Goal: Transaction & Acquisition: Purchase product/service

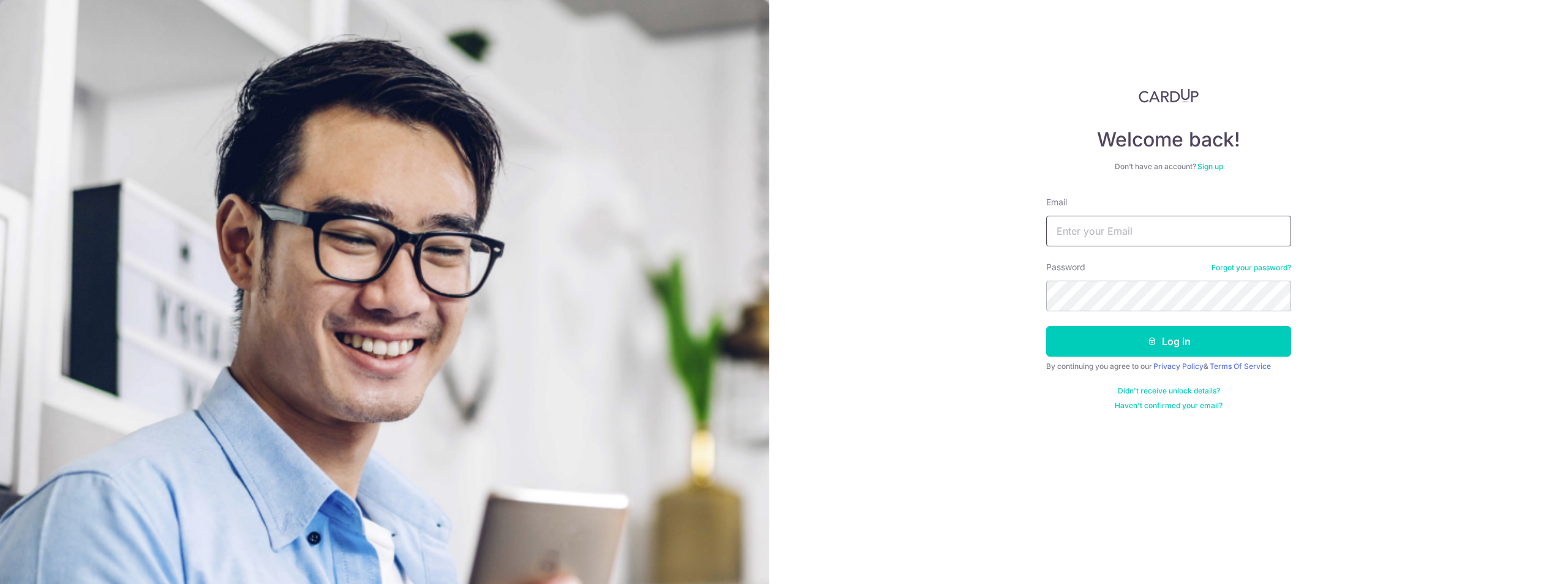
drag, startPoint x: 1129, startPoint y: 249, endPoint x: 1137, endPoint y: 224, distance: 26.2
click at [1131, 245] on form "Email Password Forgot your password? Log in By continuing you agree to our Priv…" at bounding box center [1168, 302] width 245 height 214
click at [1139, 224] on input "Email" at bounding box center [1168, 230] width 245 height 30
type input "ruxin.shi@dviasia.com"
click at [1143, 353] on button "Log in" at bounding box center [1168, 341] width 245 height 30
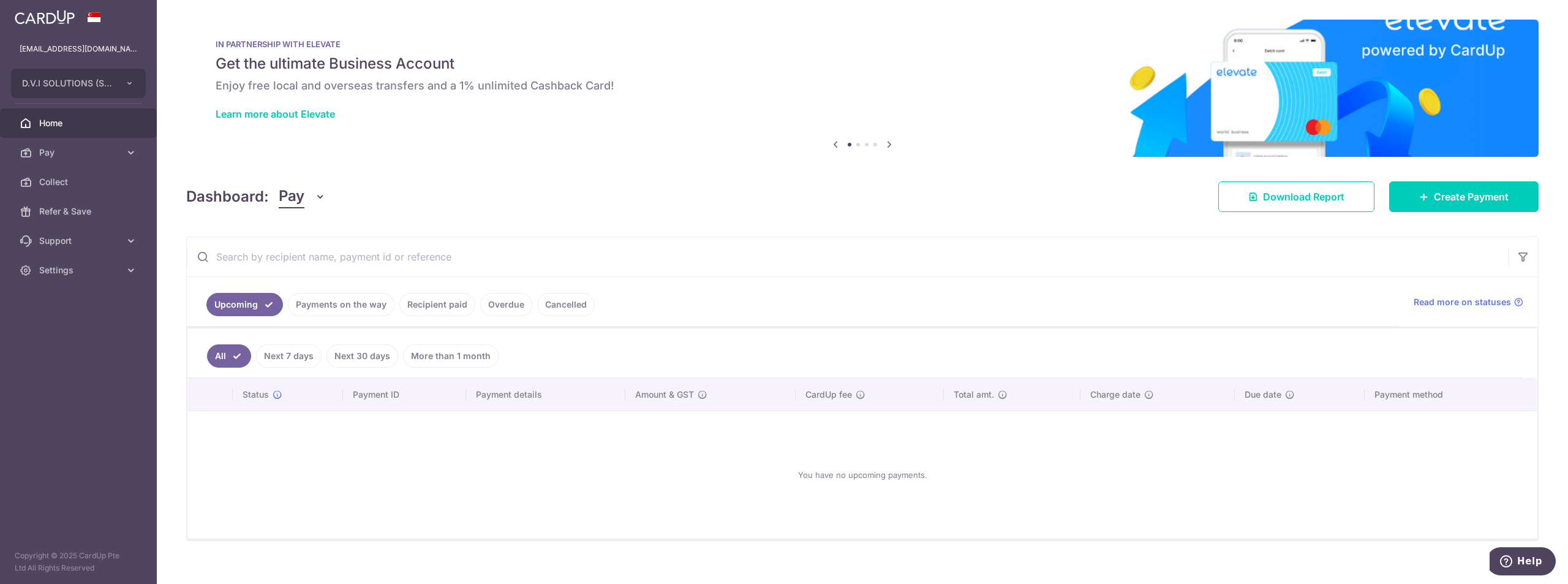
click at [363, 307] on link "Payments on the way" at bounding box center [341, 304] width 107 height 23
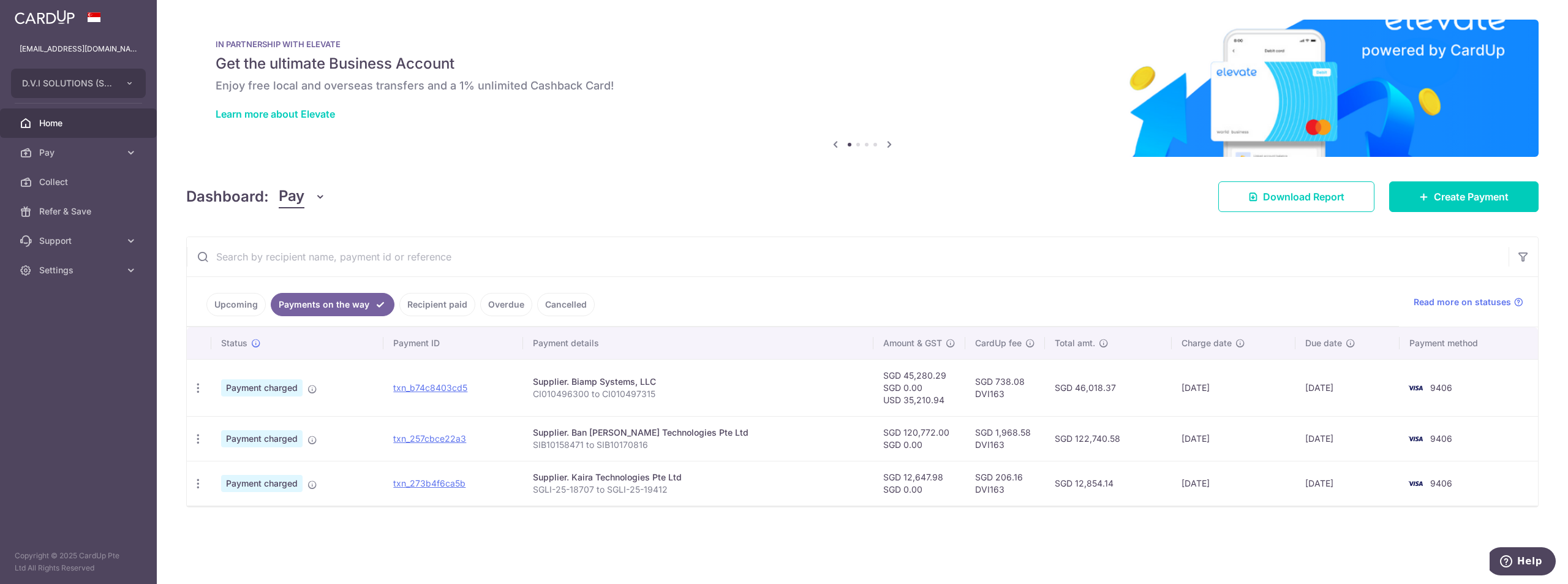
click at [225, 293] on link "Upcoming" at bounding box center [236, 304] width 59 height 23
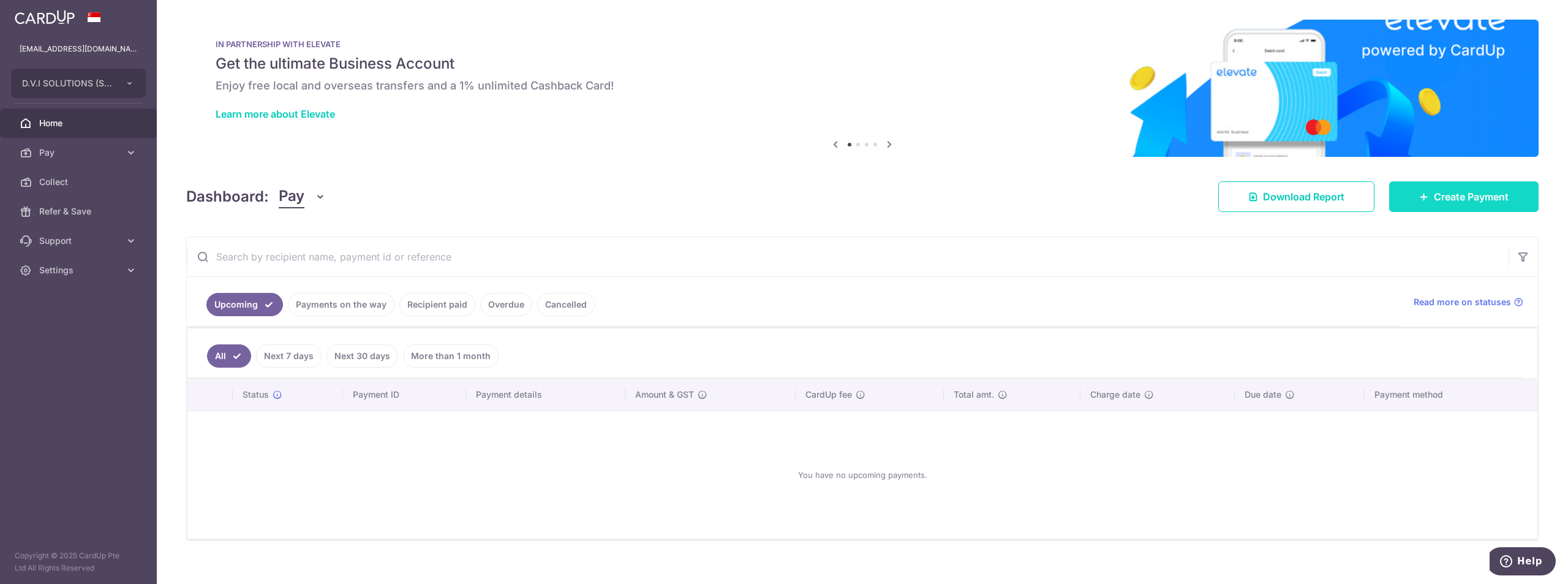
click at [1451, 187] on link "Create Payment" at bounding box center [1464, 196] width 150 height 30
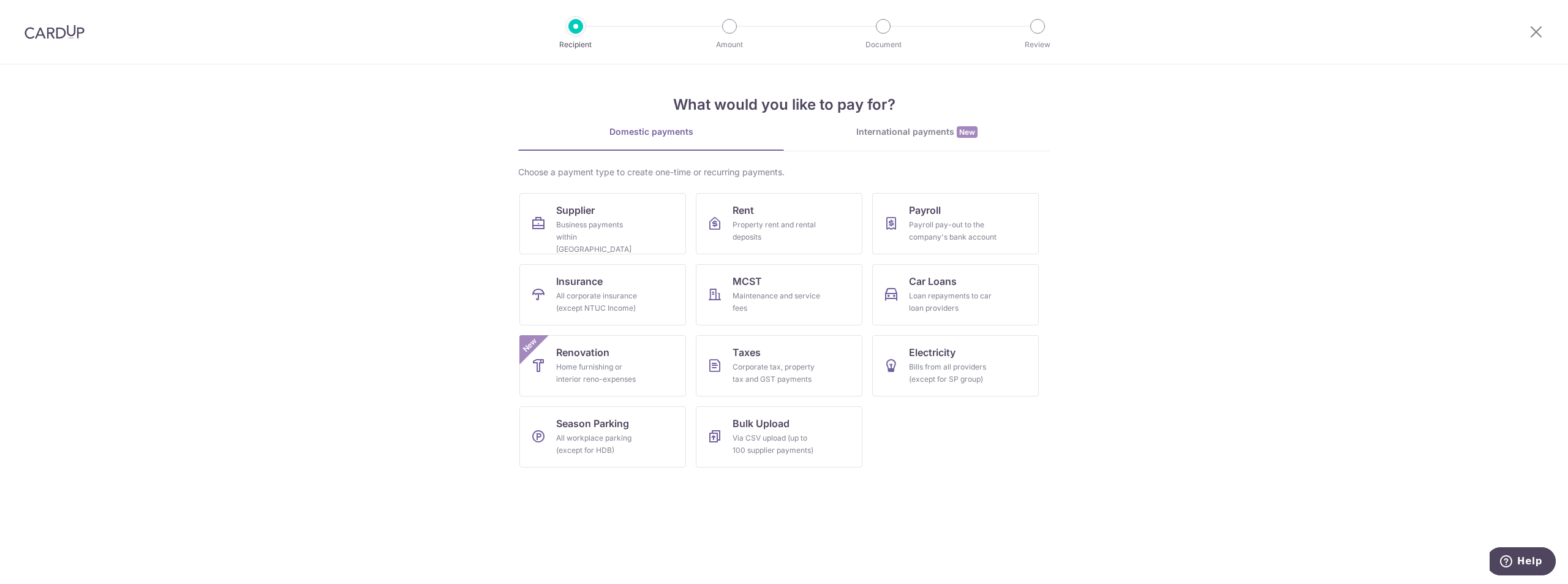
click at [889, 129] on div "International payments New" at bounding box center [917, 131] width 266 height 13
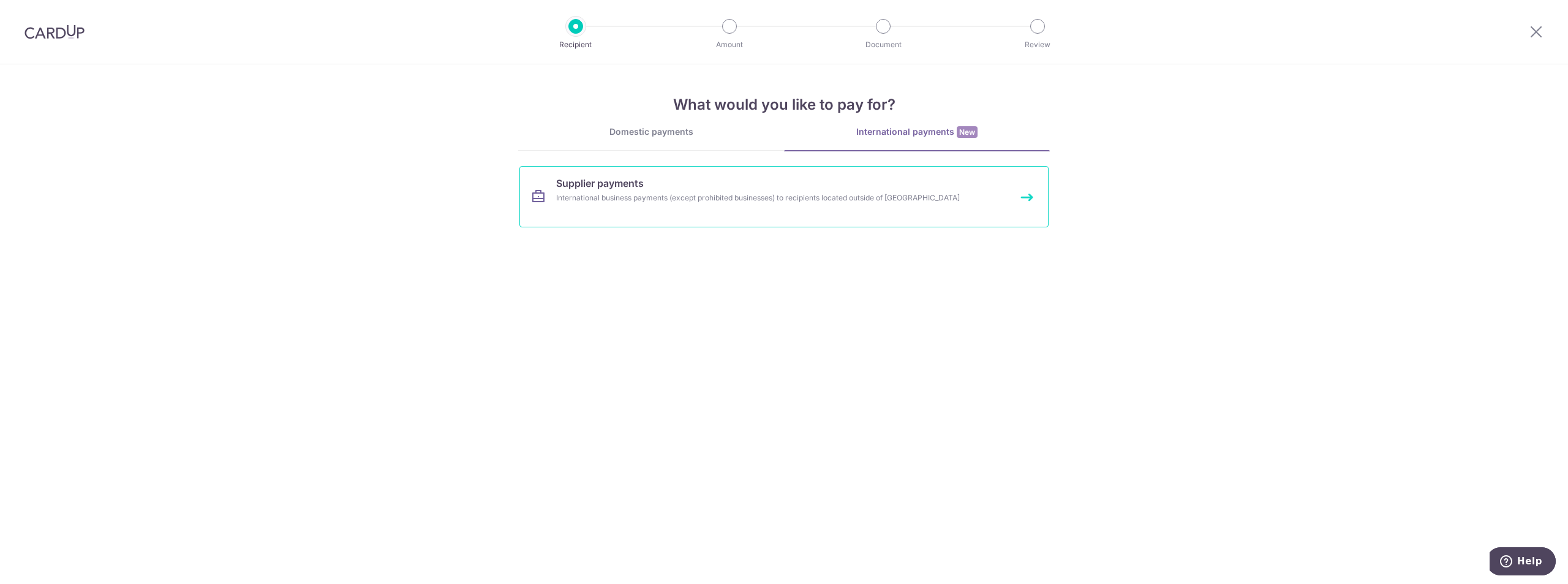
click at [639, 207] on link "Supplier payments International business payments (except prohibited businesses…" at bounding box center [784, 196] width 529 height 62
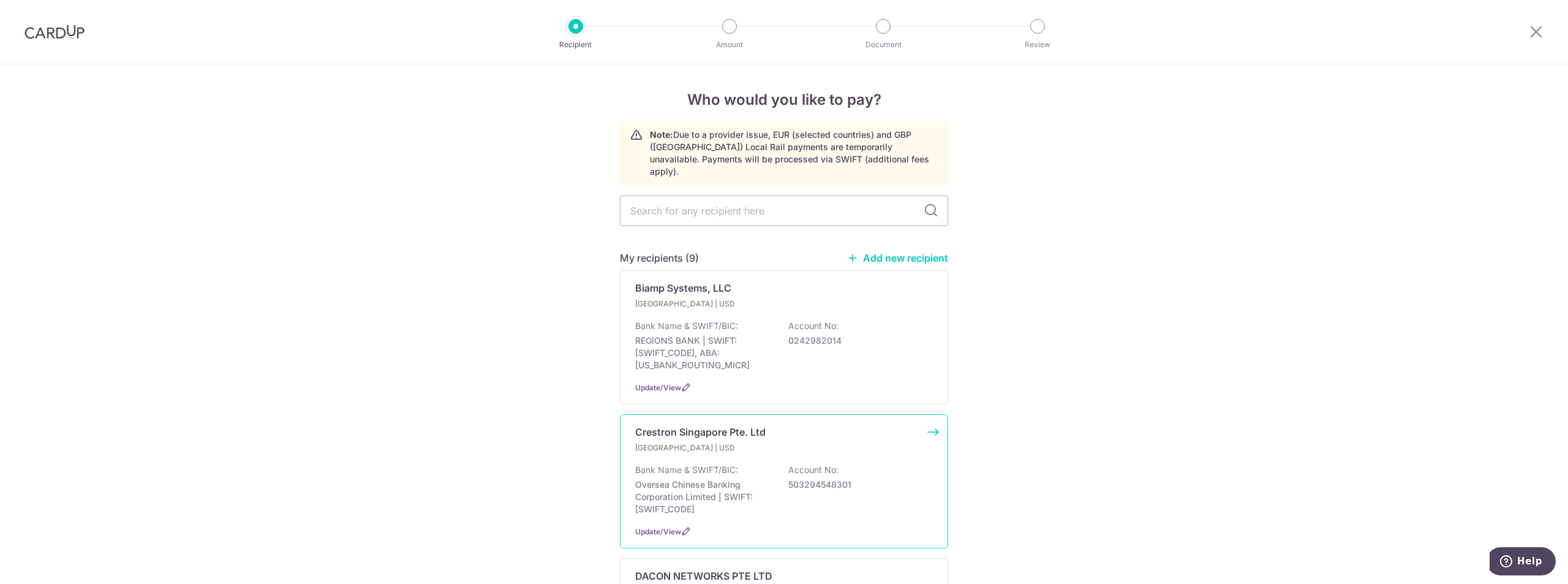
click at [873, 485] on div "Bank Name & SWIFT/BIC: Oversea Chinese Banking Corporation Limited | SWIFT: OCB…" at bounding box center [784, 489] width 298 height 51
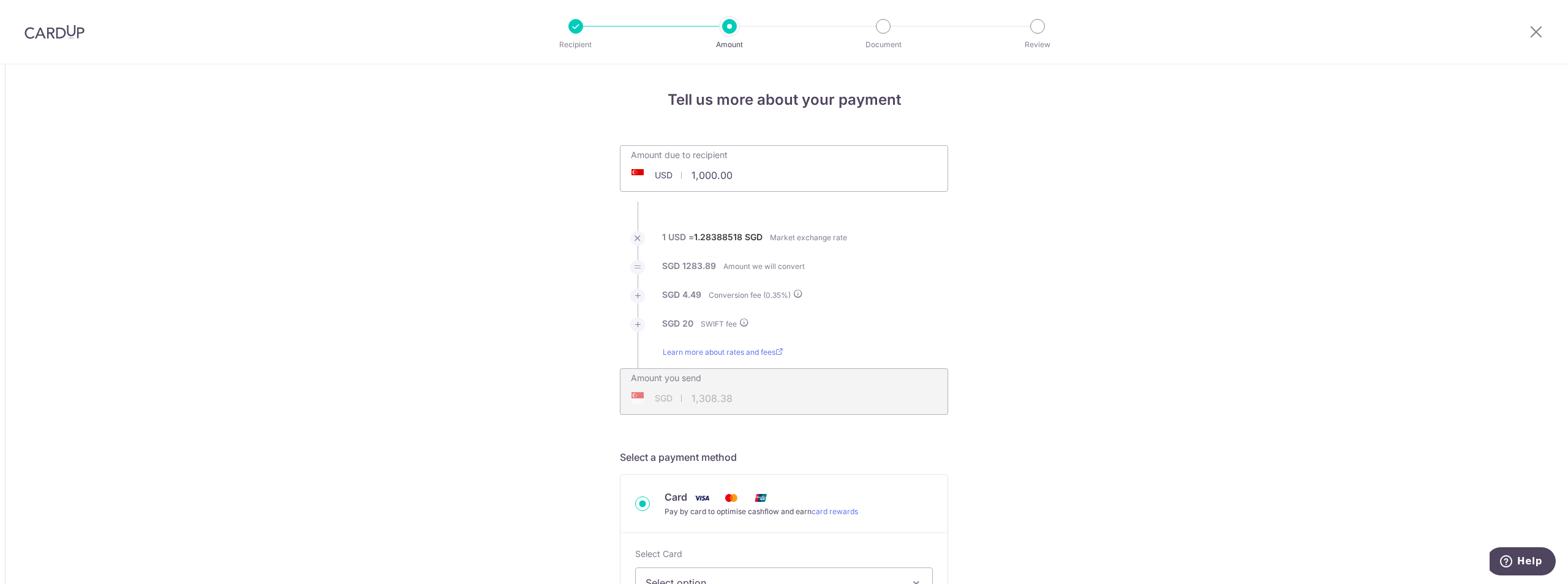
drag, startPoint x: 752, startPoint y: 164, endPoint x: 358, endPoint y: 144, distance: 394.5
paste input "69,041.95"
type input "69,041.95"
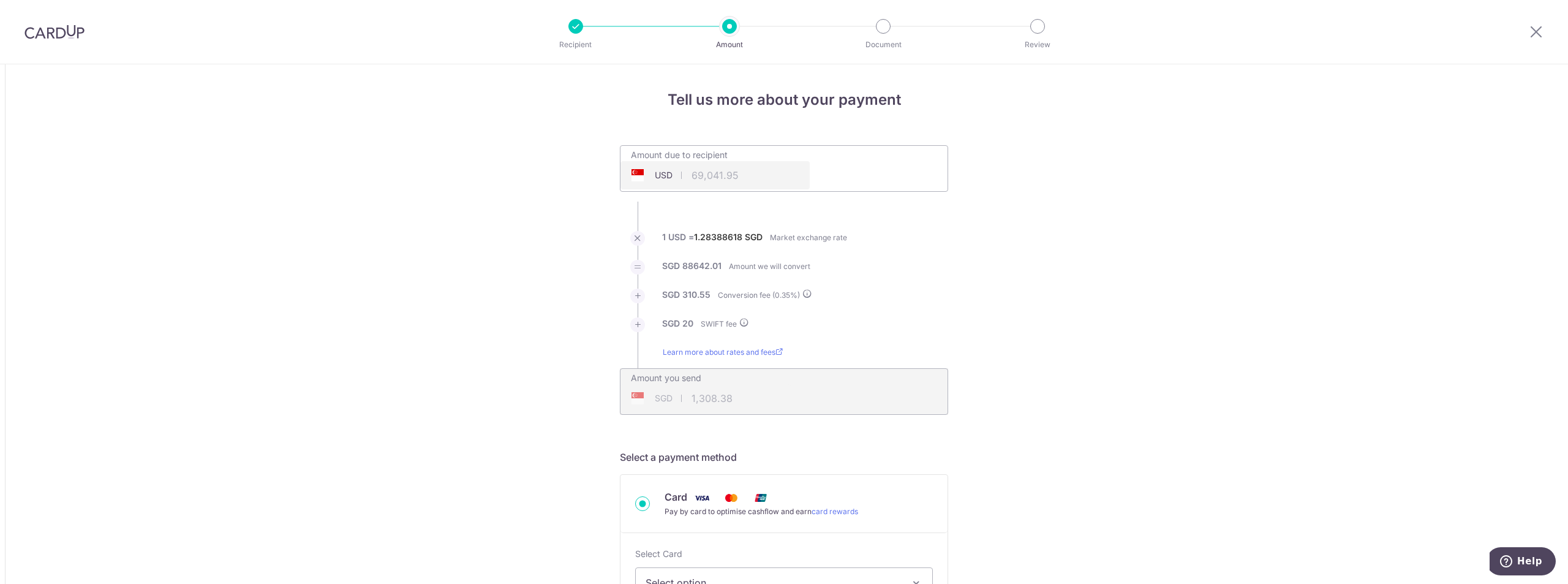
type input "88,972.56"
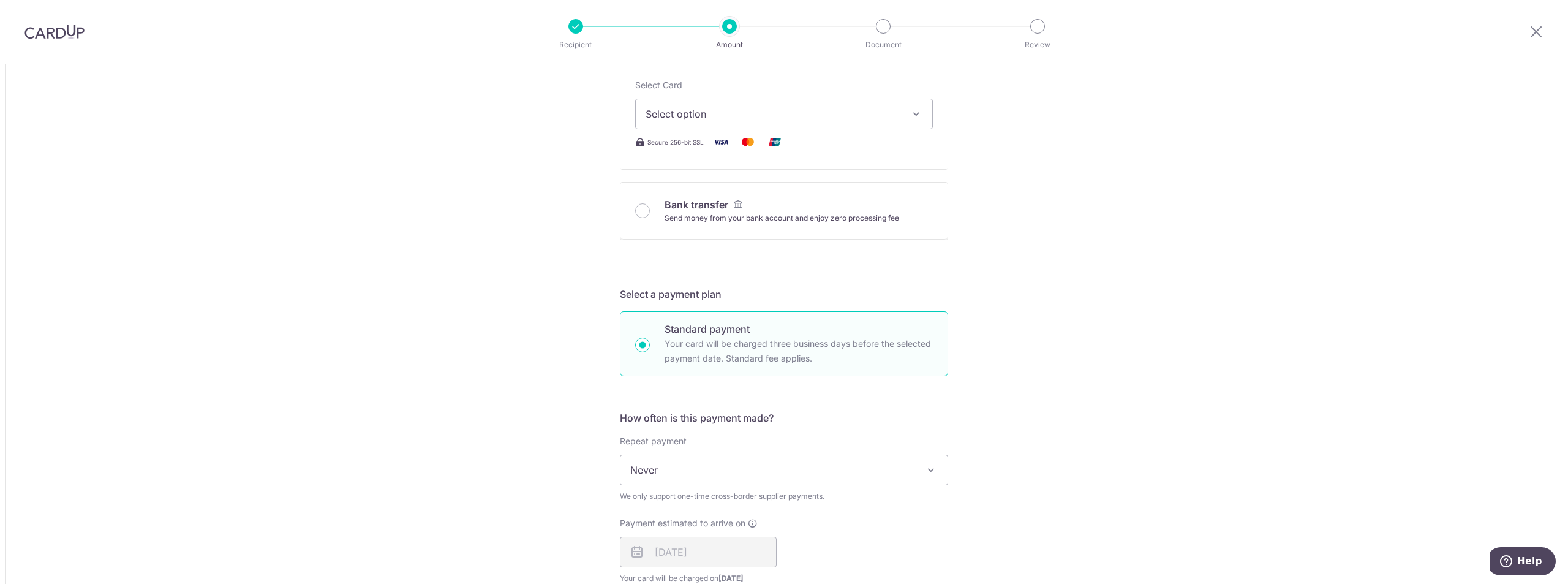
scroll to position [306, 0]
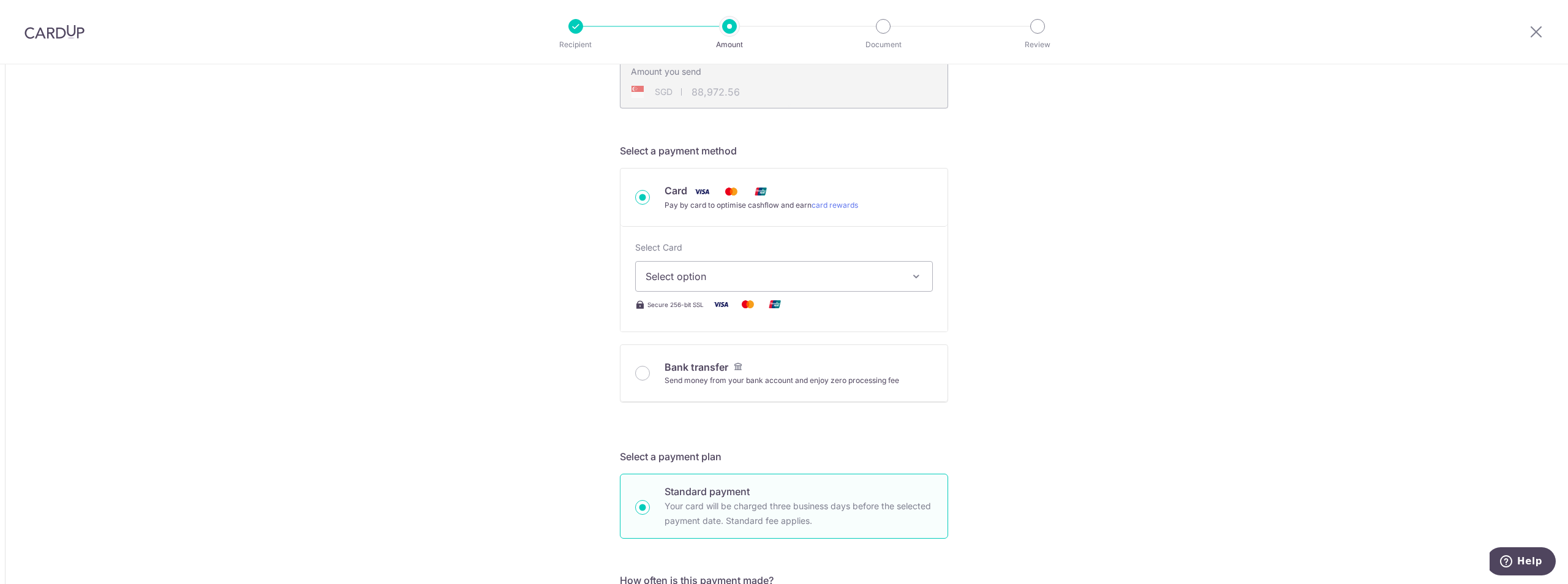
click at [708, 266] on button "Select option" at bounding box center [784, 276] width 298 height 30
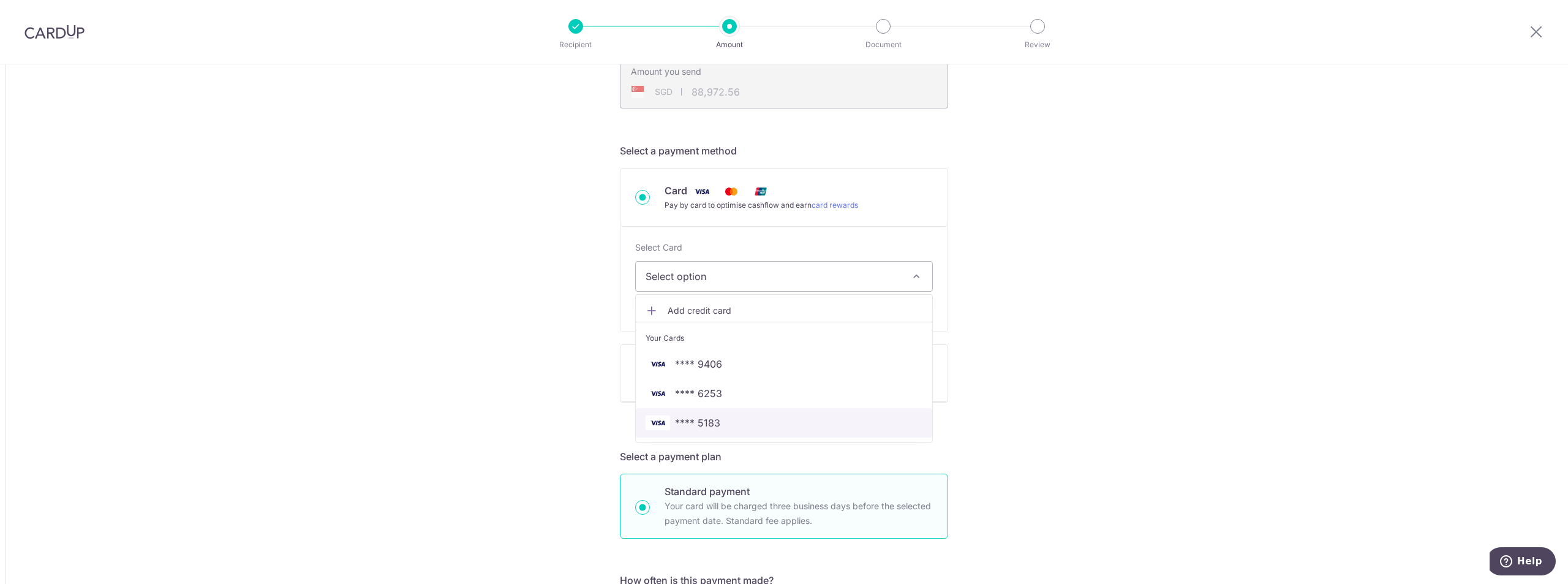
click at [690, 414] on link "**** 5183" at bounding box center [784, 422] width 296 height 30
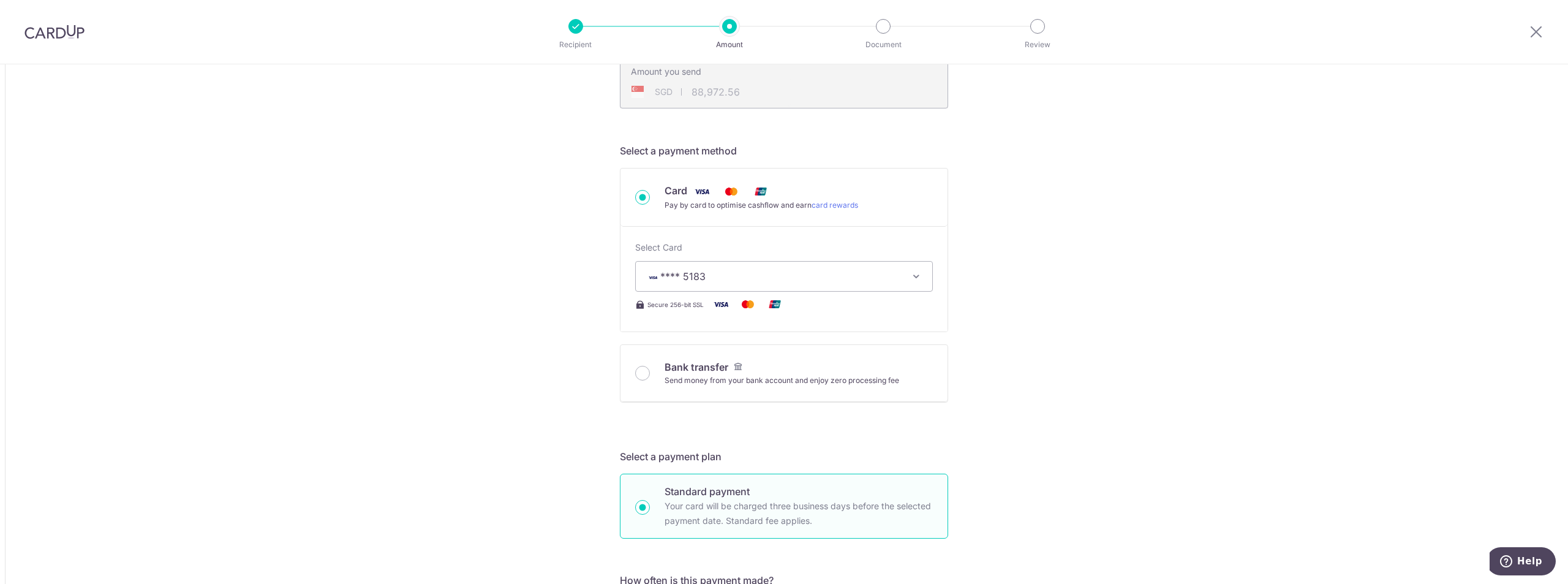
type input "69,041.95"
type input "88,968.82"
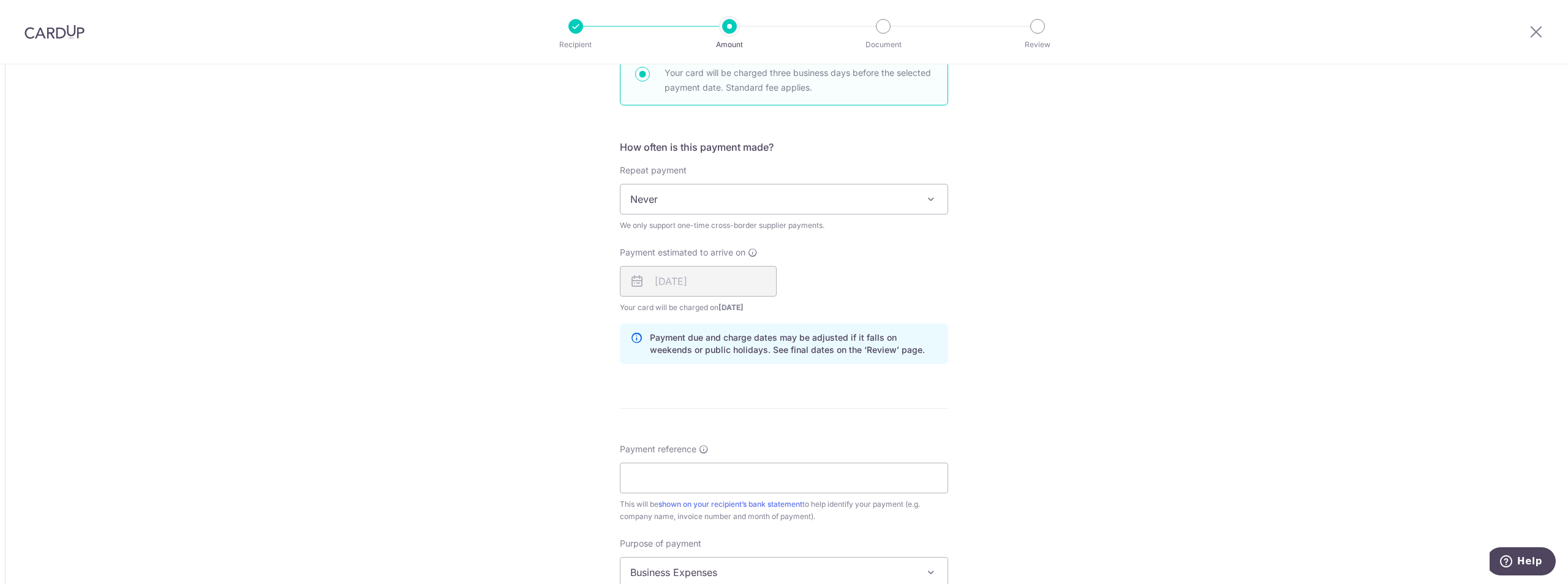
scroll to position [796, 0]
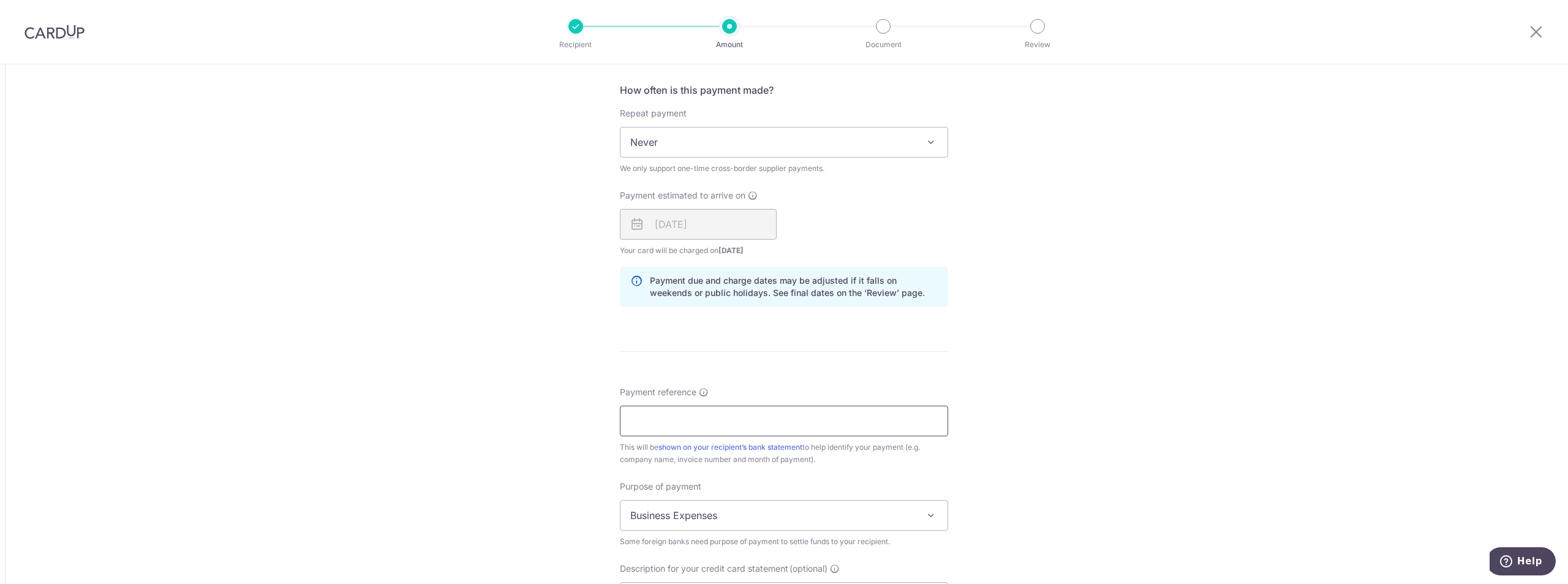
click at [685, 415] on input "Payment reference" at bounding box center [783, 420] width 328 height 30
paste input "950612916"
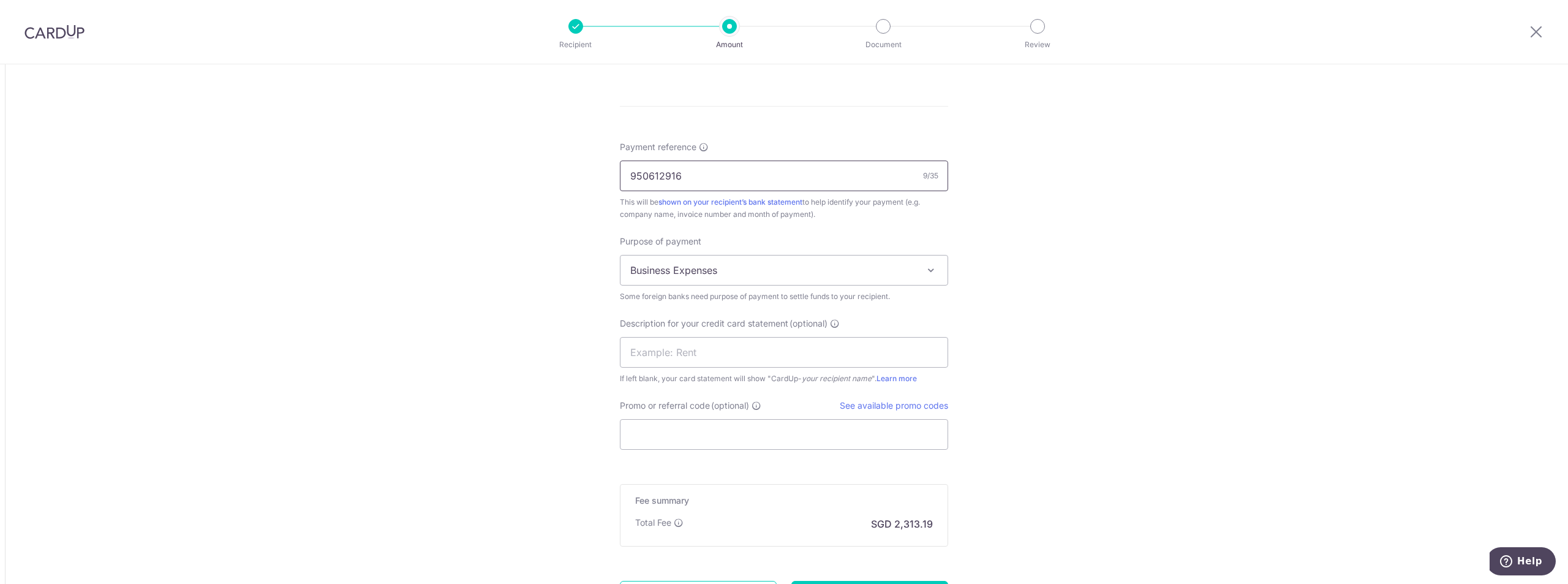
scroll to position [1103, 0]
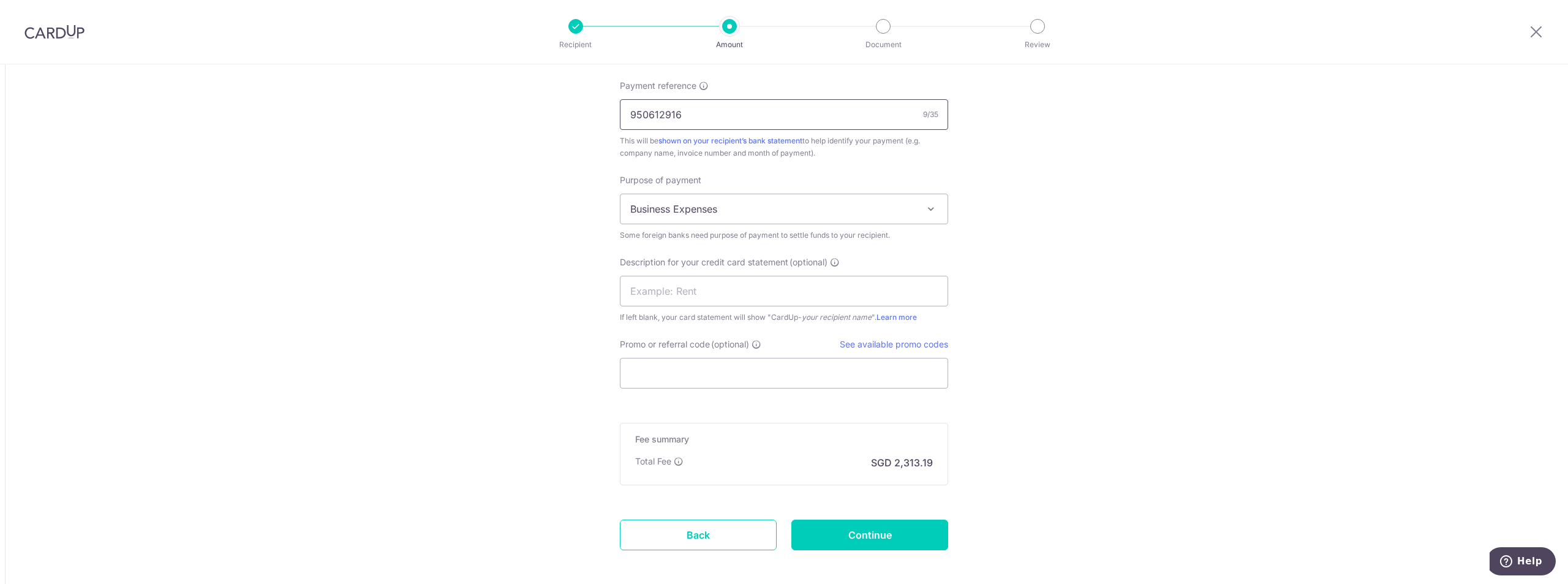
type input "950612916"
click at [690, 387] on input "Promo or referral code (optional)" at bounding box center [783, 373] width 328 height 30
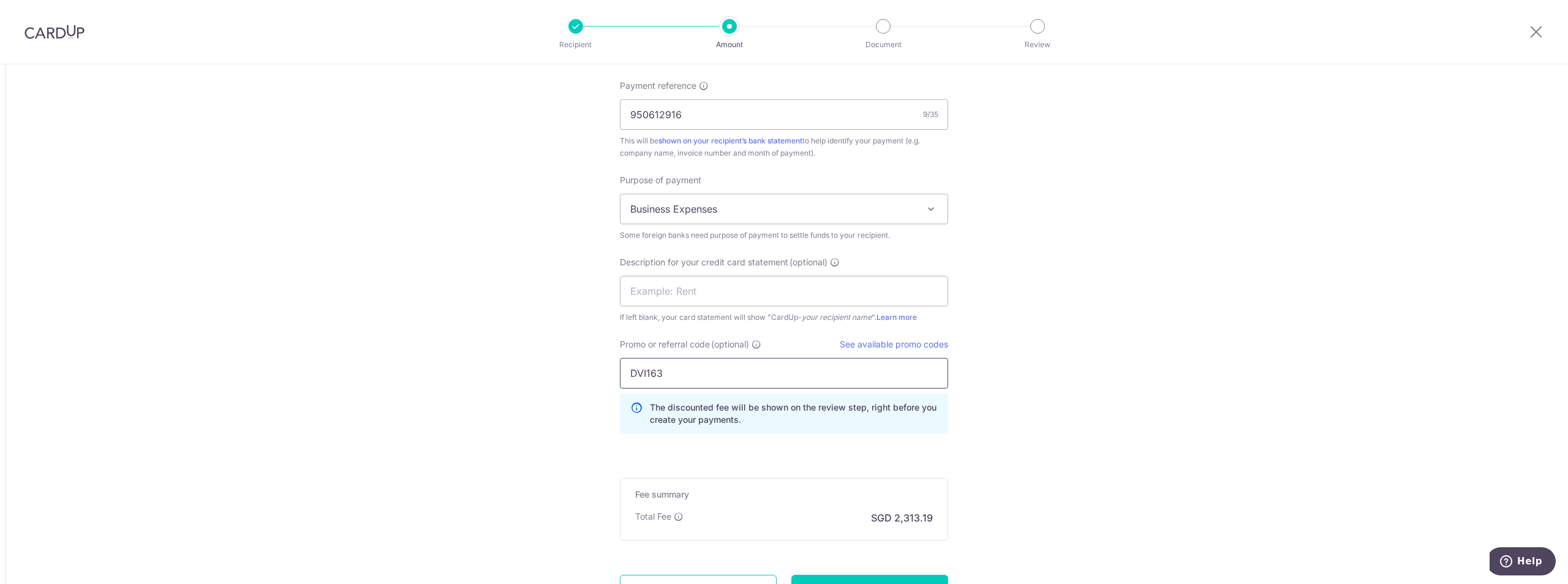
type input "DVI163"
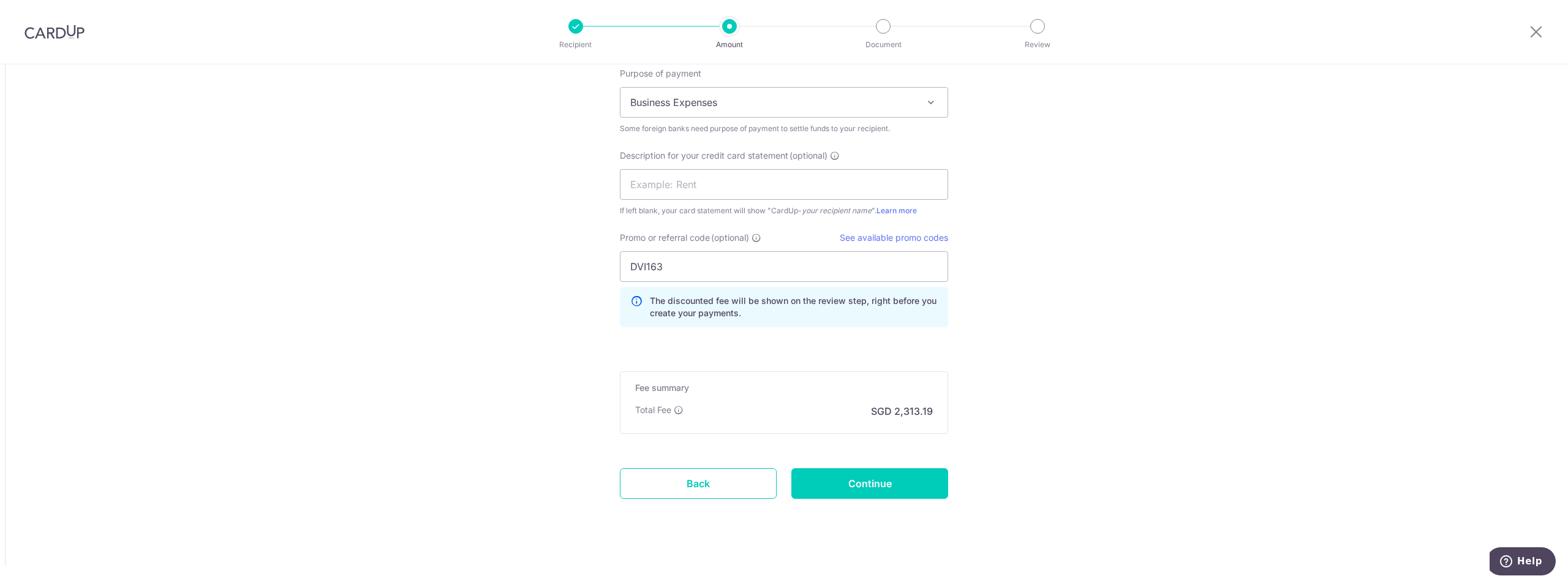
scroll to position [1215, 0]
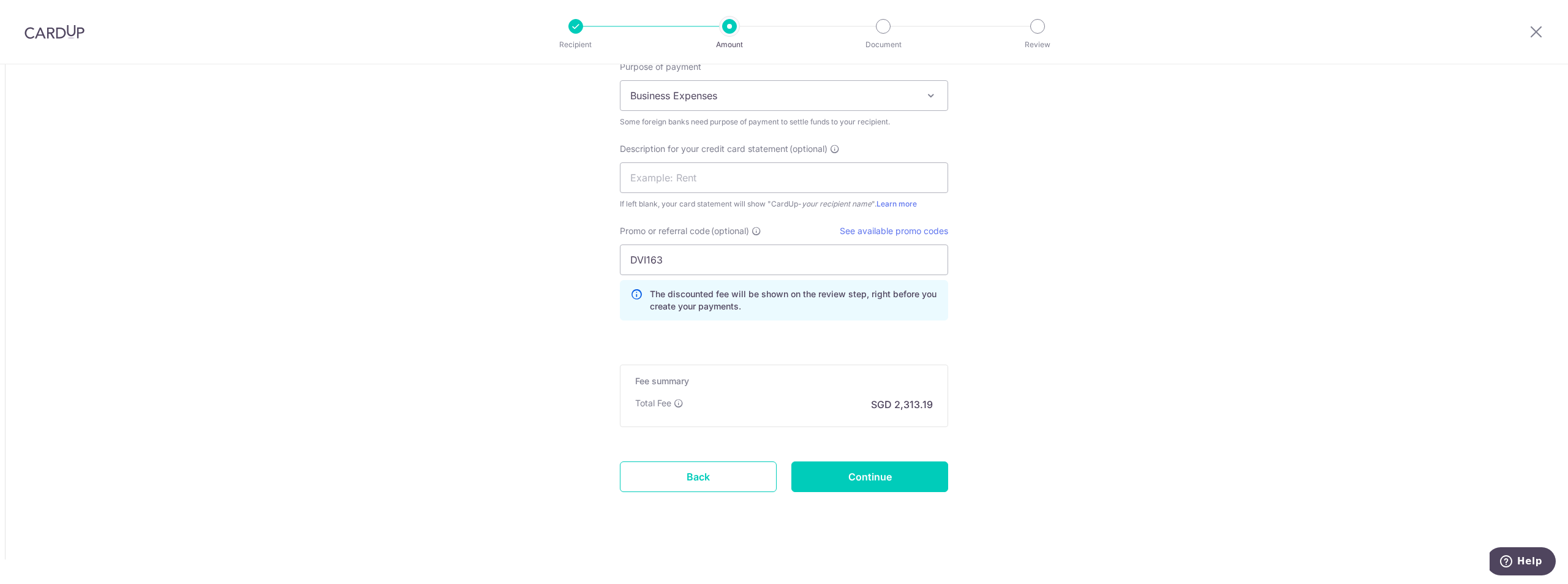
click at [841, 469] on input "Continue" at bounding box center [870, 476] width 157 height 30
type input "Create Schedule"
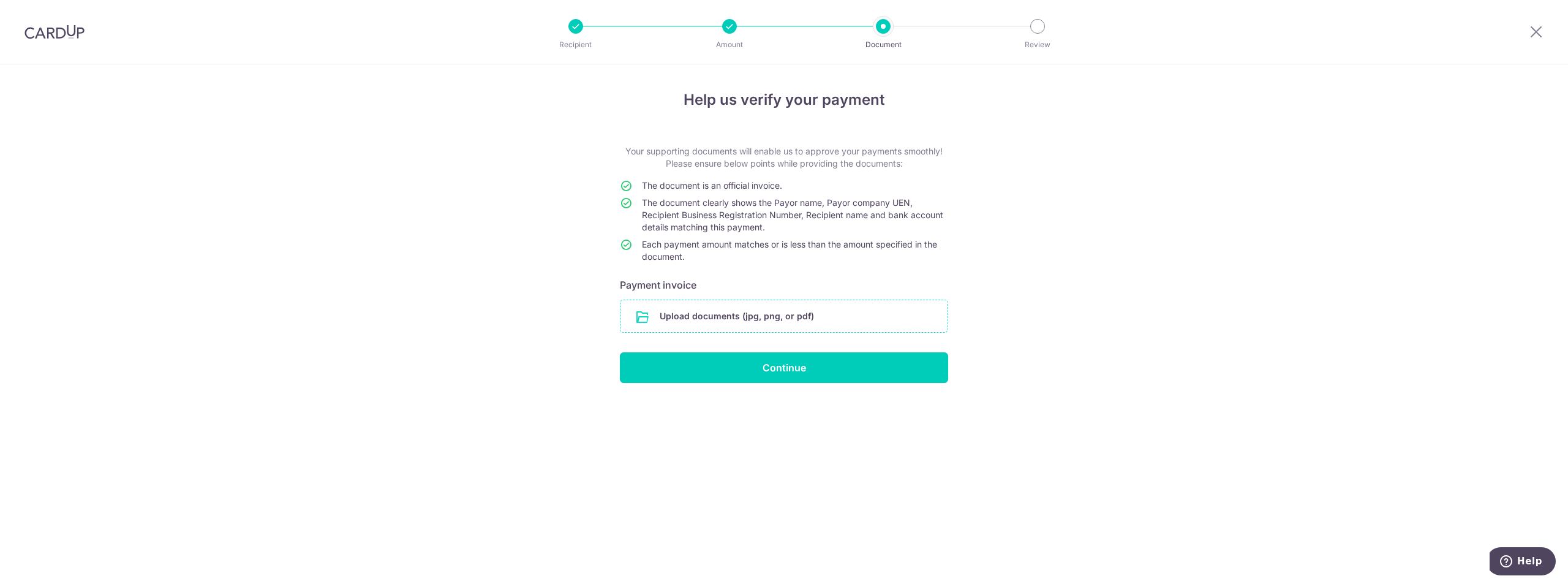
click at [761, 316] on input "file" at bounding box center [783, 316] width 327 height 32
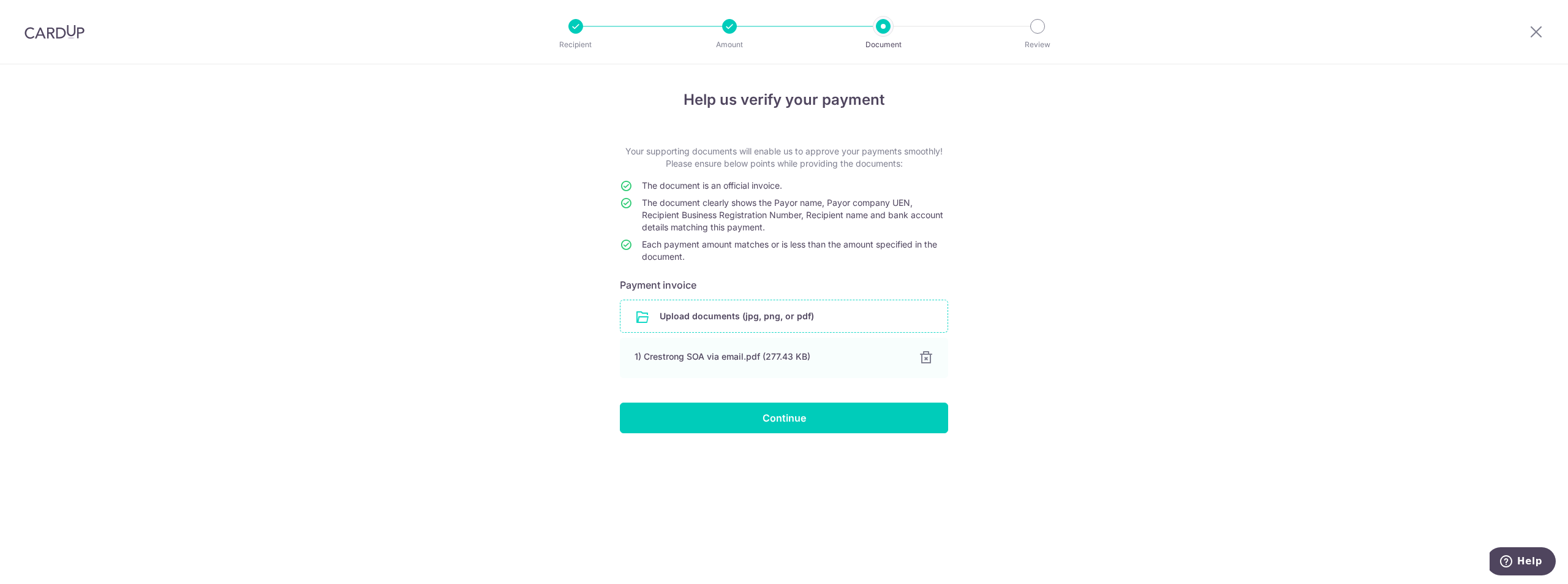
click at [1077, 436] on div "Help us verify your payment Your supporting documents will enable us to approve…" at bounding box center [784, 324] width 1568 height 520
click at [785, 419] on input "Continue" at bounding box center [783, 417] width 328 height 30
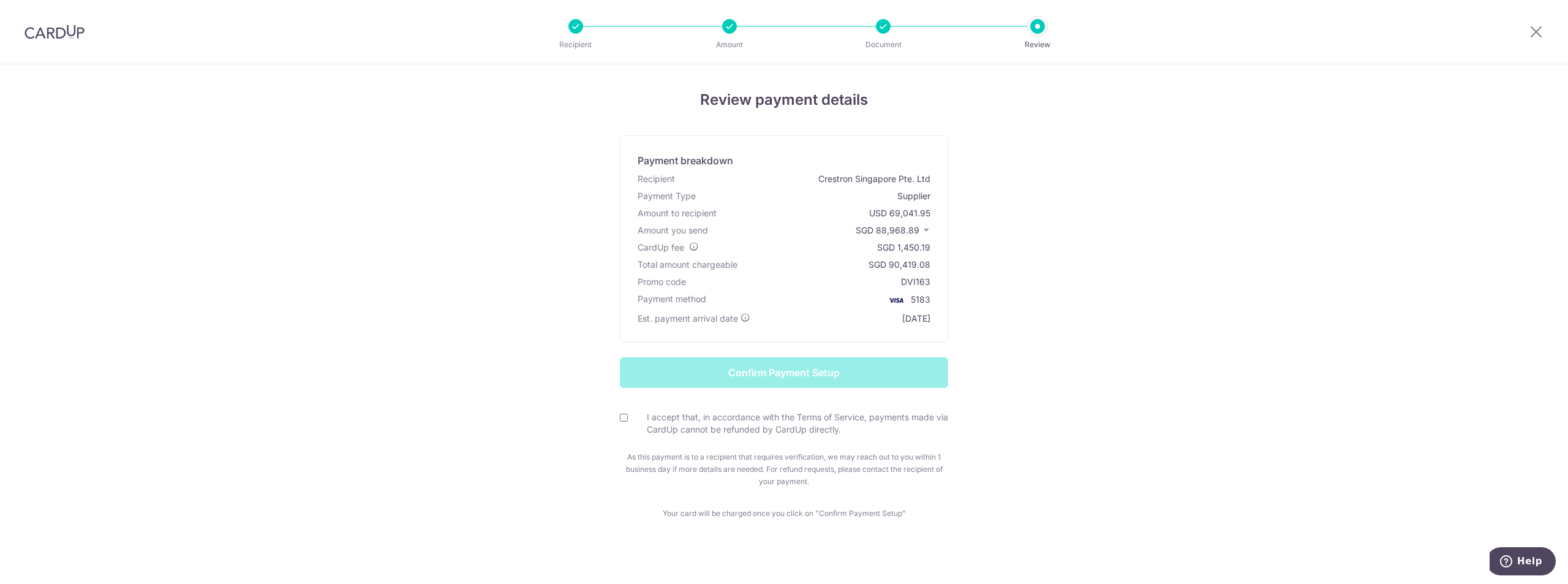
click at [621, 417] on input "I accept that, in accordance with the Terms of Service, payments made via CardU…" at bounding box center [623, 417] width 8 height 8
checkbox input "true"
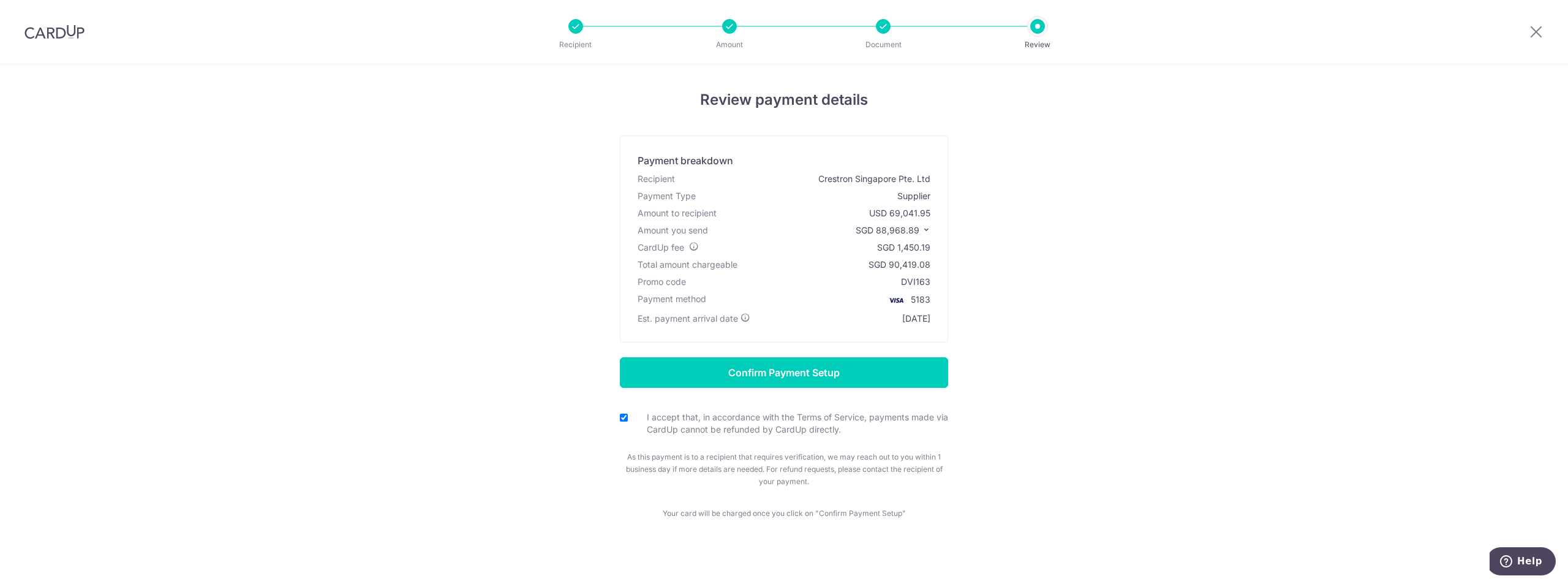
click at [1103, 419] on form "Confirm Payment Setup I accept that, in accordance with the Terms of Service, p…" at bounding box center [783, 422] width 717 height 130
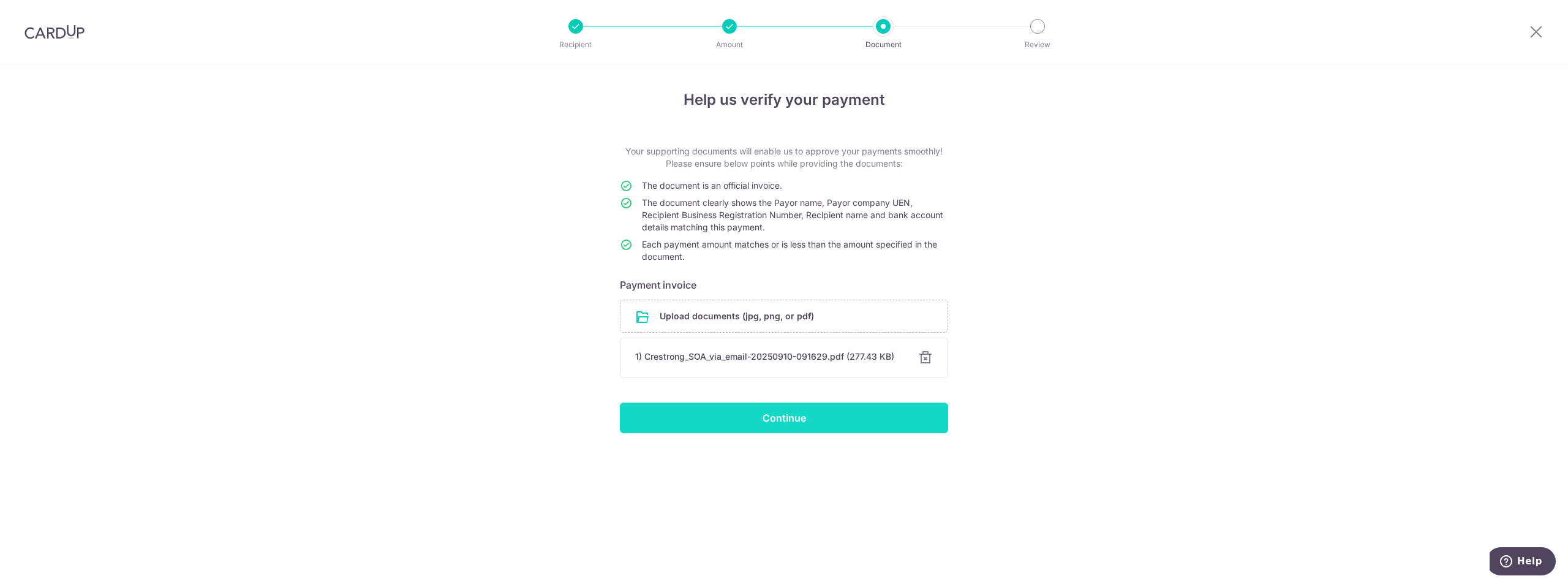
click at [809, 411] on input "Continue" at bounding box center [783, 417] width 328 height 30
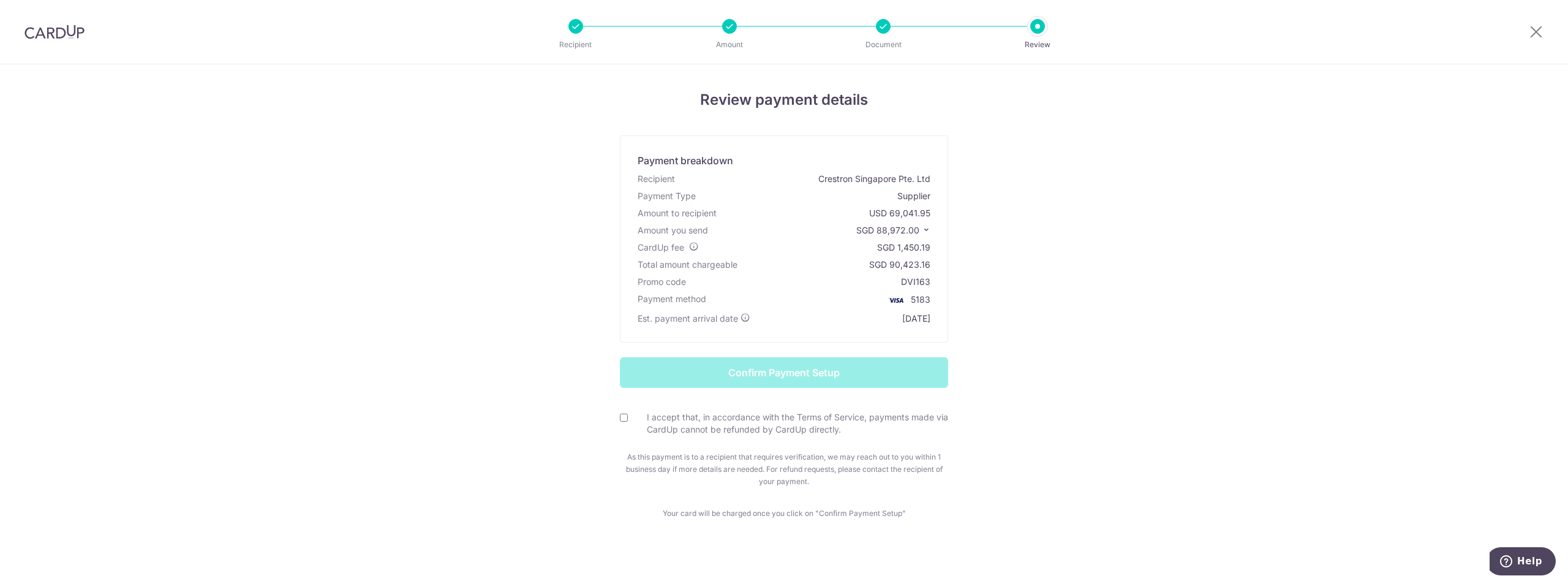
click at [351, 284] on div "Review payment details Payment breakdown Recipient Crestron Singapore Pte. Ltd …" at bounding box center [784, 328] width 1568 height 528
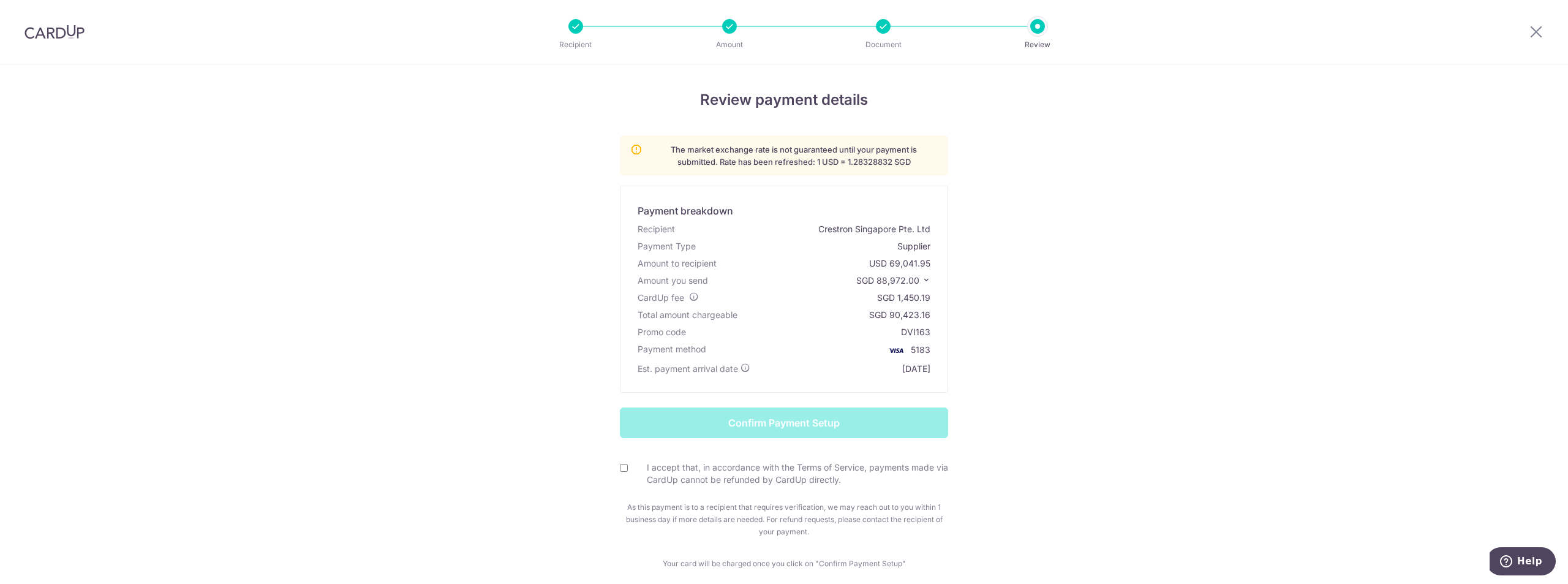
drag, startPoint x: 1065, startPoint y: 294, endPoint x: 149, endPoint y: 147, distance: 927.7
click at [1063, 293] on div "Review payment details The market exchange rate is not guaranteed until your pa…" at bounding box center [783, 329] width 717 height 481
